Goal: Find specific fact: Find specific fact

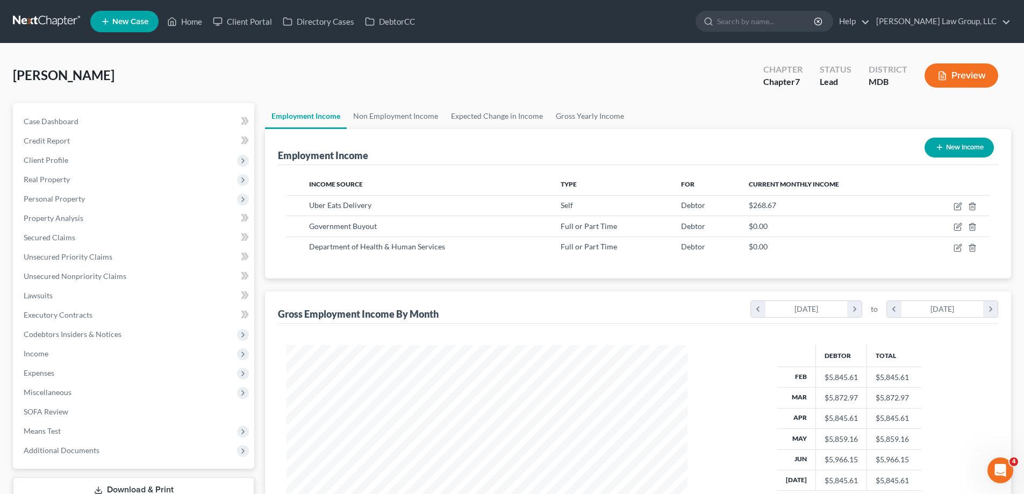
scroll to position [201, 423]
click at [195, 18] on link "Home" at bounding box center [185, 21] width 46 height 19
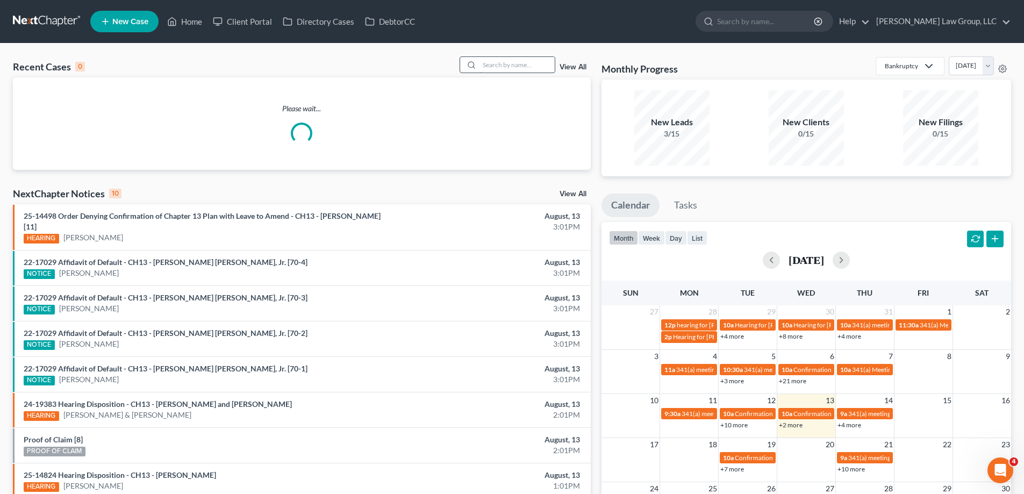
click at [539, 60] on input "search" at bounding box center [517, 65] width 75 height 16
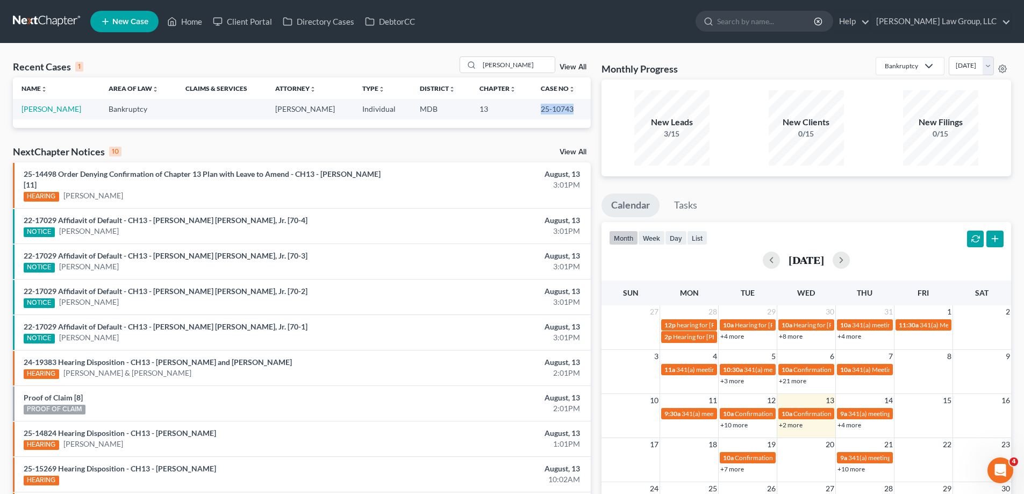
drag, startPoint x: 576, startPoint y: 113, endPoint x: 539, endPoint y: 115, distance: 37.1
click at [539, 115] on td "25-10743" at bounding box center [561, 109] width 59 height 20
copy td "25-10743"
drag, startPoint x: 524, startPoint y: 61, endPoint x: 486, endPoint y: 63, distance: 37.7
click at [486, 63] on input "[PERSON_NAME]" at bounding box center [517, 65] width 75 height 16
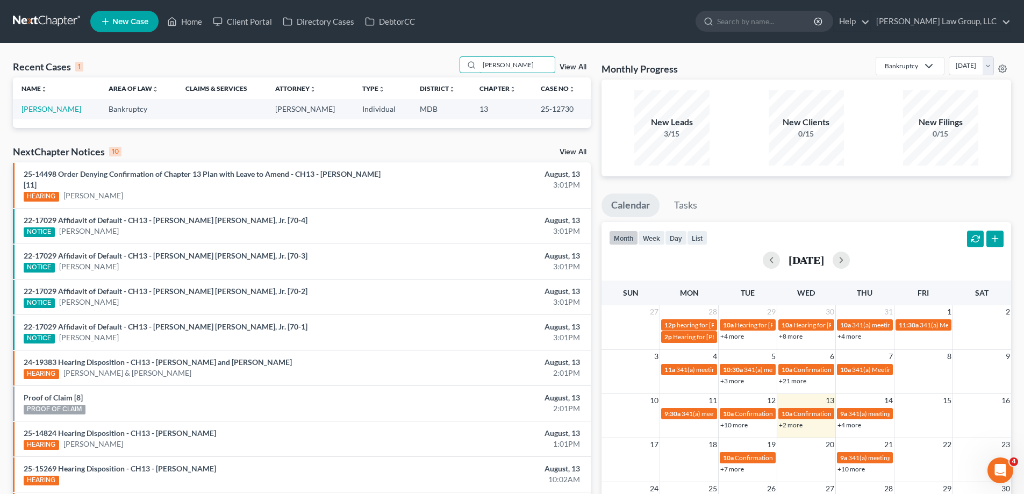
type input "[PERSON_NAME]"
drag, startPoint x: 548, startPoint y: 111, endPoint x: 540, endPoint y: 112, distance: 8.1
click at [540, 112] on td "25-12730" at bounding box center [561, 109] width 59 height 20
copy td "25-12730"
